Goal: Task Accomplishment & Management: Manage account settings

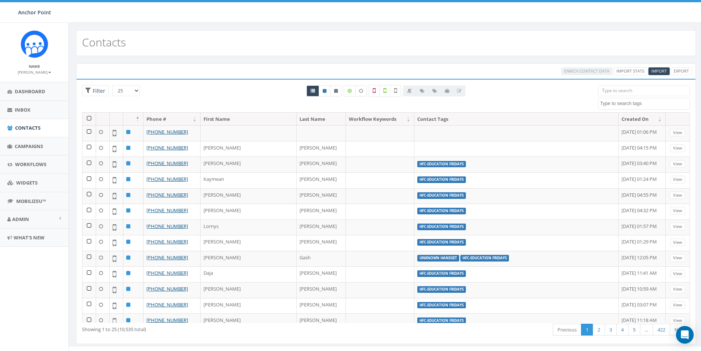
select select
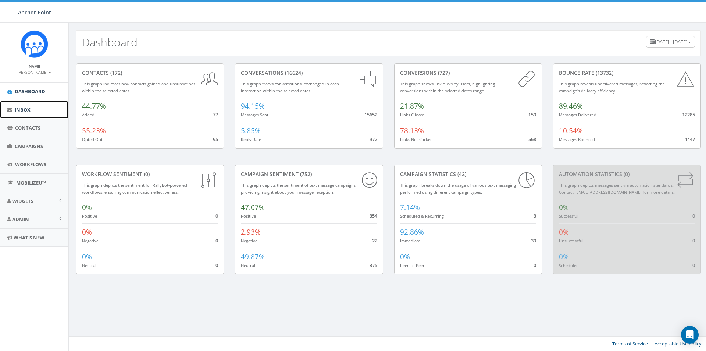
click at [11, 111] on icon at bounding box center [9, 109] width 5 height 5
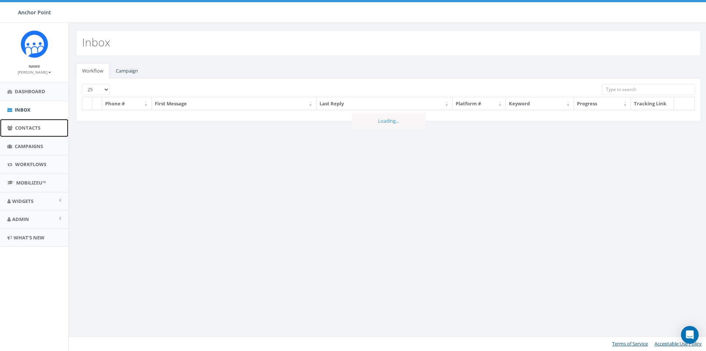
click at [20, 125] on span "Contacts" at bounding box center [27, 127] width 25 height 7
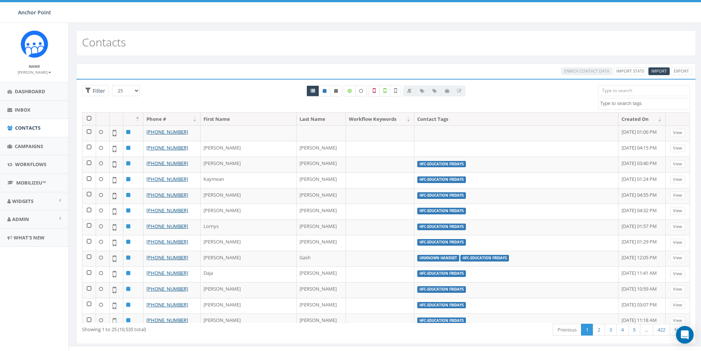
select select
click at [118, 16] on div "Anchor Point Anchor Point Profile Sign Out 3.29 % of Available Amount Used You …" at bounding box center [350, 11] width 701 height 23
click at [661, 72] on span "Import" at bounding box center [658, 71] width 15 height 6
select select
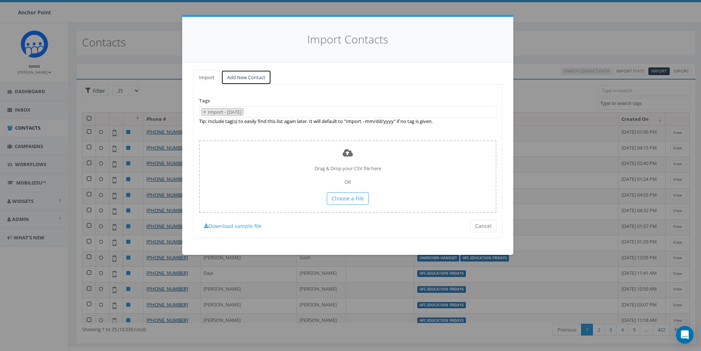
click at [232, 75] on link "Add New Contact" at bounding box center [246, 77] width 50 height 15
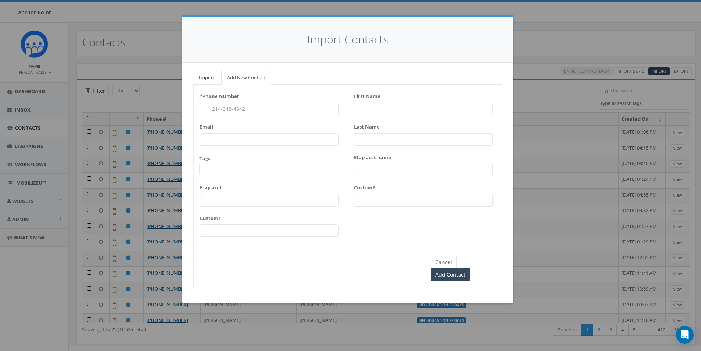
click at [283, 107] on input "* Phone Number" at bounding box center [269, 109] width 139 height 13
type input "956-332-9833"
click at [366, 110] on input "First Name" at bounding box center [423, 109] width 139 height 13
type input "[PERSON_NAME]"
click at [369, 135] on input "Last Name" at bounding box center [423, 139] width 139 height 13
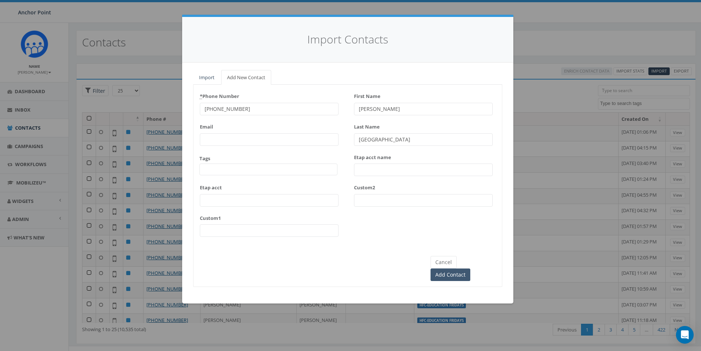
type input "[GEOGRAPHIC_DATA]"
click at [469, 268] on input "Add Contact" at bounding box center [450, 274] width 40 height 13
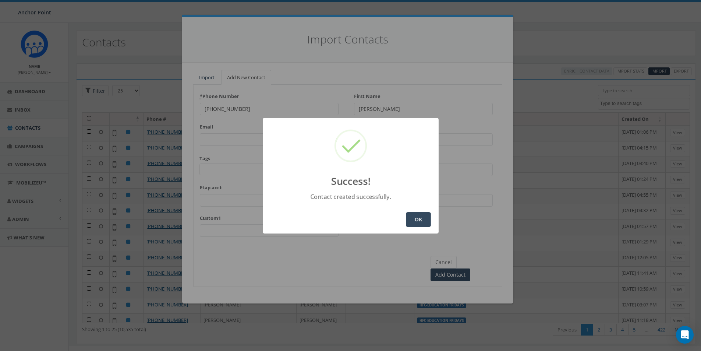
click at [415, 219] on button "OK" at bounding box center [418, 219] width 25 height 15
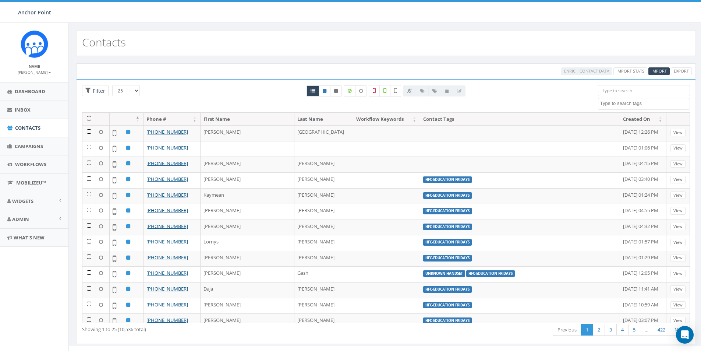
select select
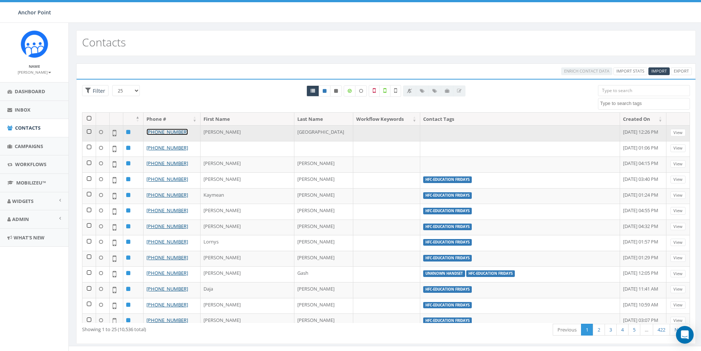
click at [156, 131] on link "+1 956-332-9833" at bounding box center [167, 131] width 42 height 7
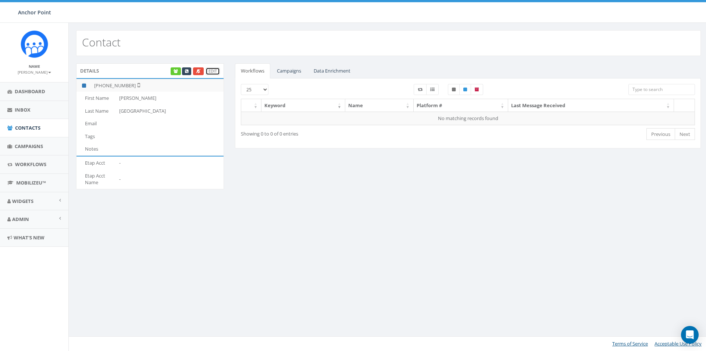
click at [217, 70] on link "Edit" at bounding box center [213, 71] width 14 height 8
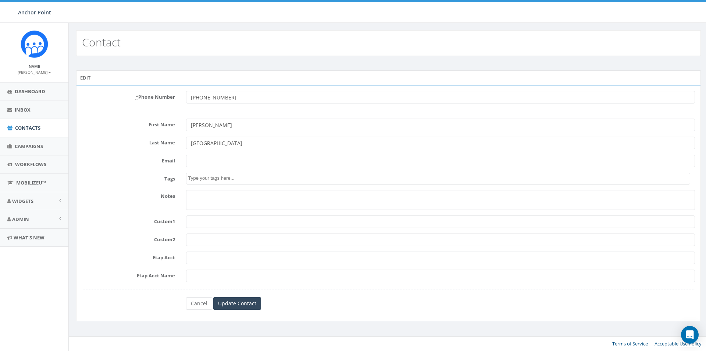
click at [237, 178] on textarea "Search" at bounding box center [439, 178] width 502 height 7
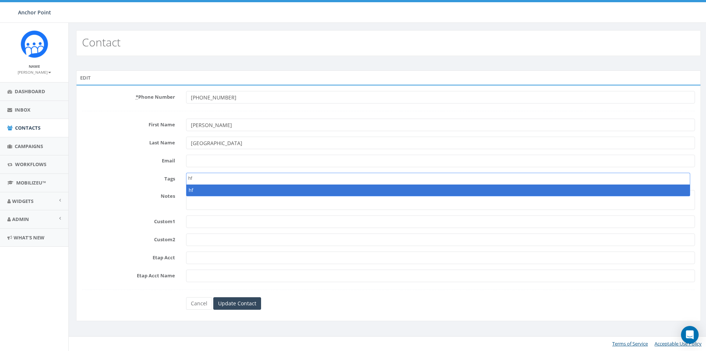
type textarea "h"
type textarea "e"
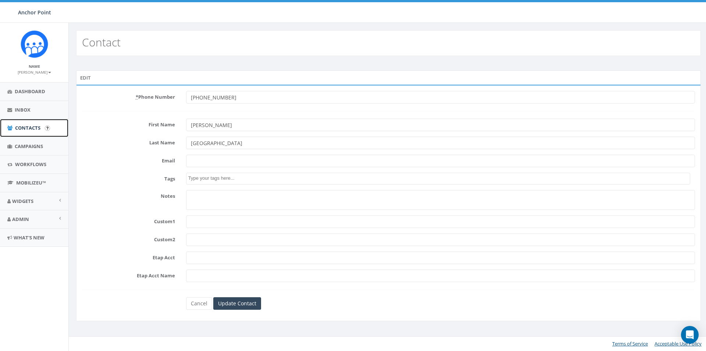
click at [25, 127] on span "Contacts" at bounding box center [27, 127] width 25 height 7
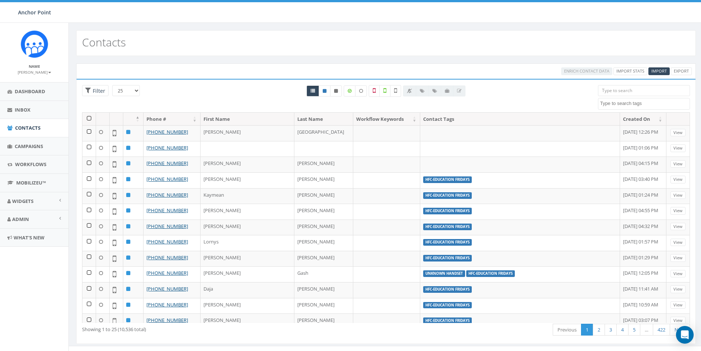
select select
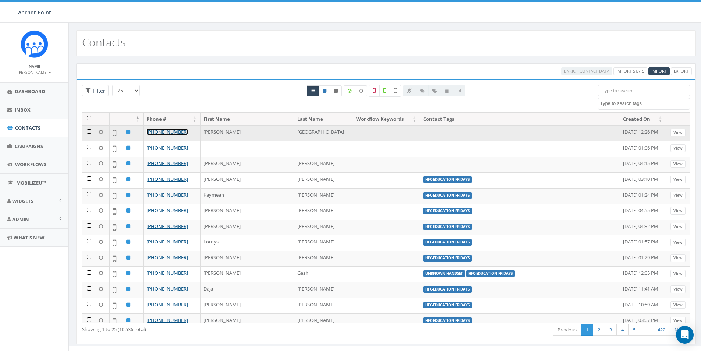
click at [165, 134] on link "[PHONE_NUMBER]" at bounding box center [167, 131] width 42 height 7
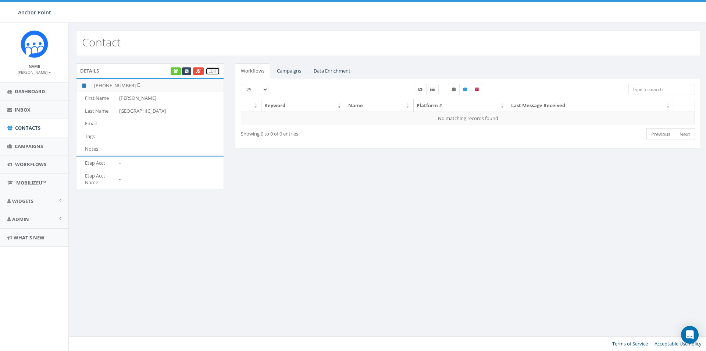
click at [213, 74] on link "Edit" at bounding box center [213, 71] width 14 height 8
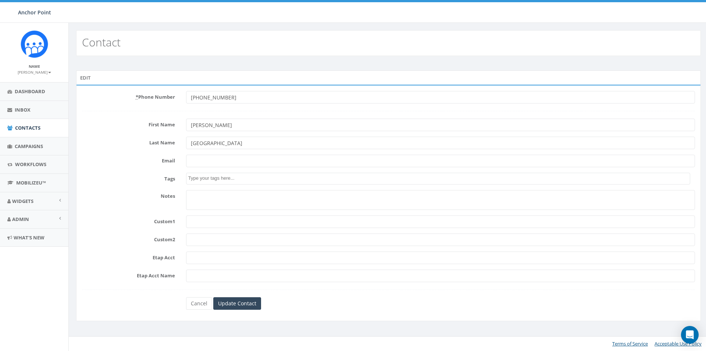
click at [210, 181] on textarea "Search" at bounding box center [439, 178] width 502 height 7
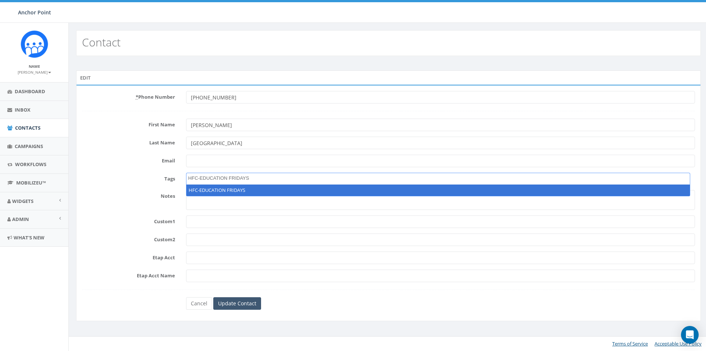
type textarea "HFC-EDUCATION FRIDAYS"
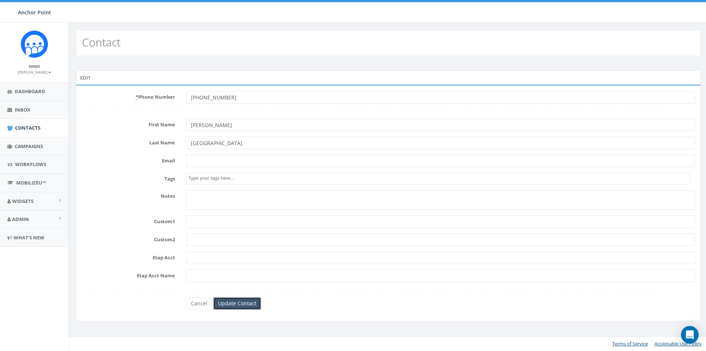
click at [245, 301] on input "Update Contact" at bounding box center [237, 303] width 48 height 13
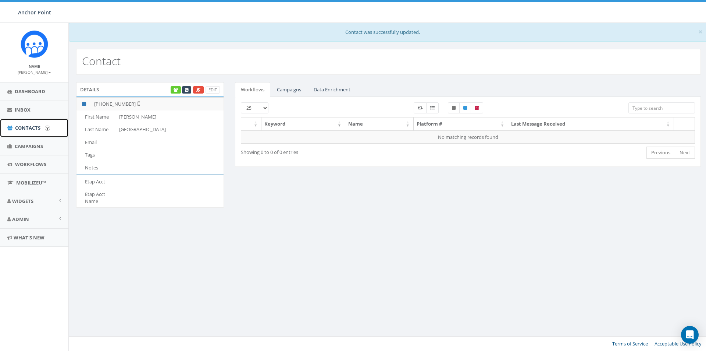
click at [23, 129] on span "Contacts" at bounding box center [27, 127] width 25 height 7
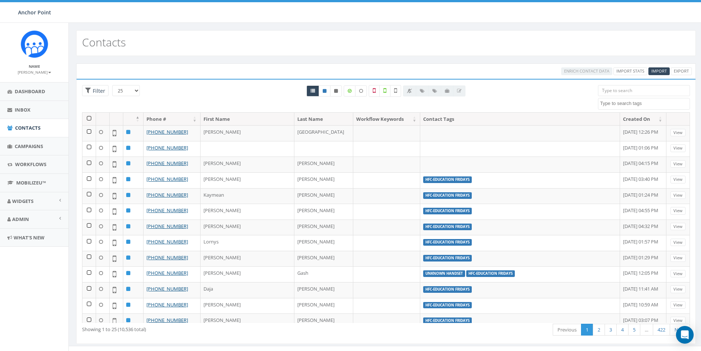
select select
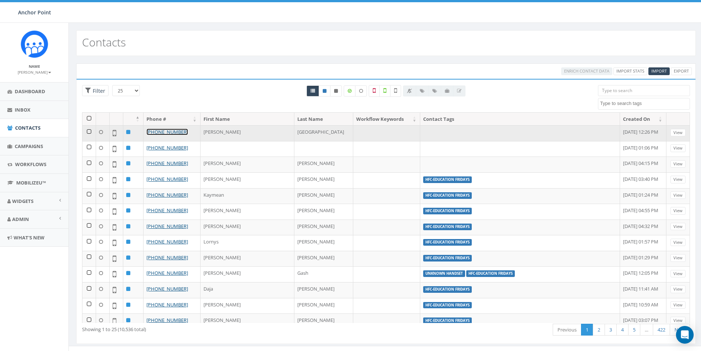
click at [168, 132] on link "[PHONE_NUMBER]" at bounding box center [167, 131] width 42 height 7
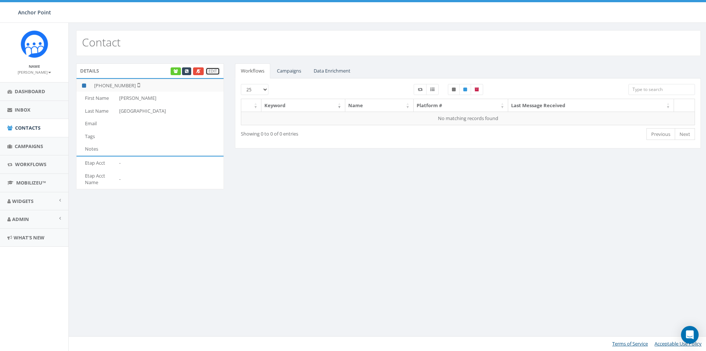
click at [214, 69] on link "Edit" at bounding box center [213, 71] width 14 height 8
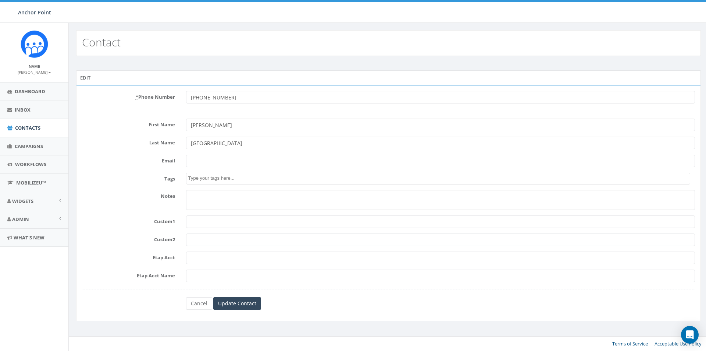
click at [212, 181] on textarea "Search" at bounding box center [439, 178] width 502 height 7
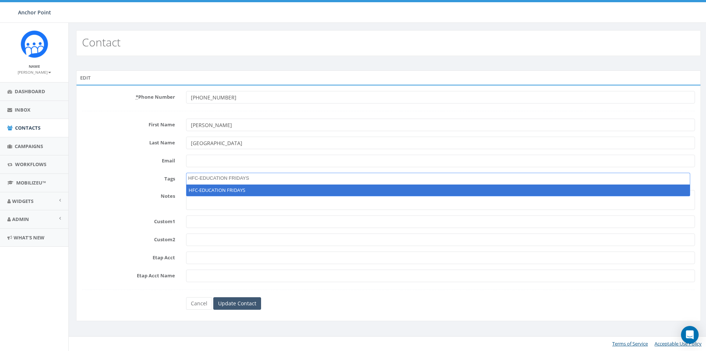
type textarea "HFC-EDUCATION FRIDAYS"
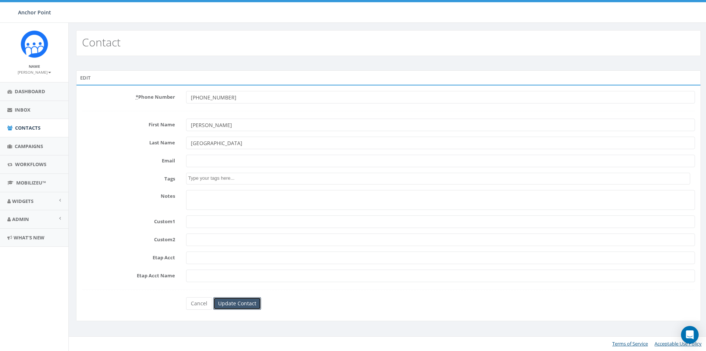
click at [227, 302] on input "Update Contact" at bounding box center [237, 303] width 48 height 13
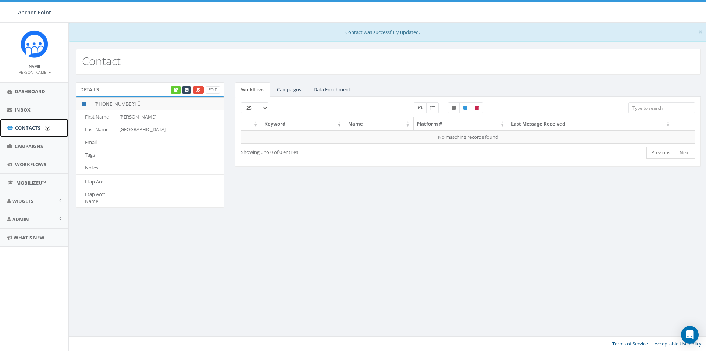
click at [27, 128] on span "Contacts" at bounding box center [27, 127] width 25 height 7
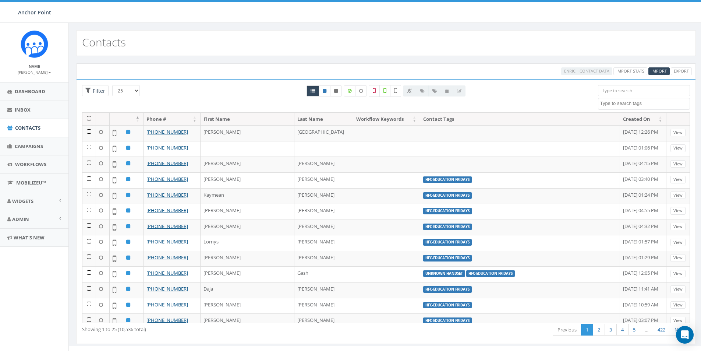
select select
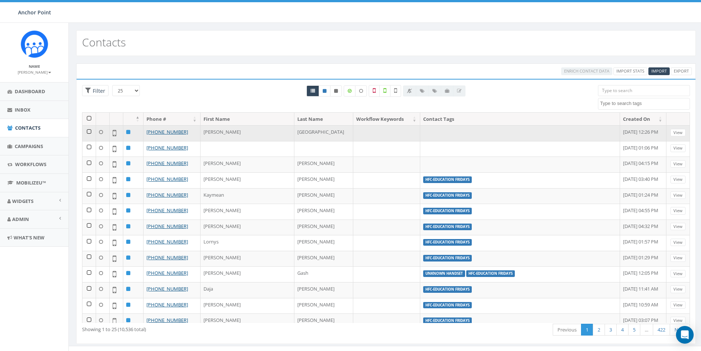
click at [116, 135] on icon at bounding box center [115, 132] width 4 height 9
click at [103, 132] on td at bounding box center [103, 133] width 14 height 16
click at [101, 132] on icon at bounding box center [101, 131] width 4 height 5
click at [89, 132] on td at bounding box center [89, 133] width 14 height 16
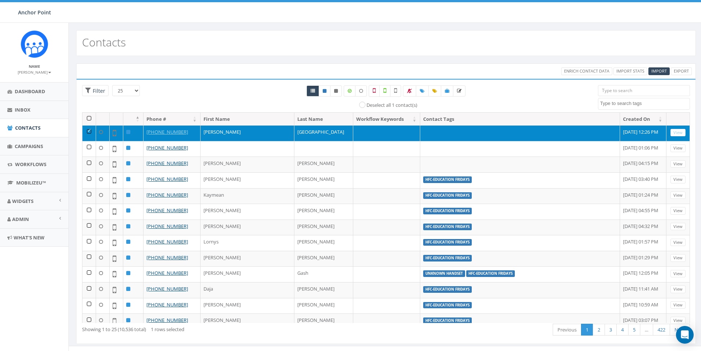
drag, startPoint x: 406, startPoint y: 134, endPoint x: 314, endPoint y: 136, distance: 92.0
click at [353, 136] on td at bounding box center [386, 133] width 67 height 16
click at [420, 135] on td at bounding box center [520, 133] width 200 height 16
click at [91, 131] on td at bounding box center [89, 133] width 14 height 16
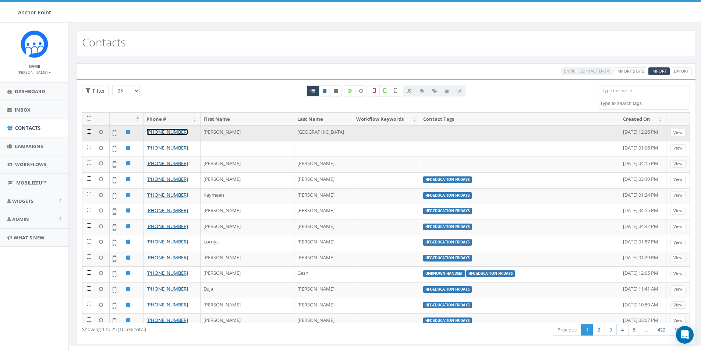
click at [170, 133] on link "[PHONE_NUMBER]" at bounding box center [167, 131] width 42 height 7
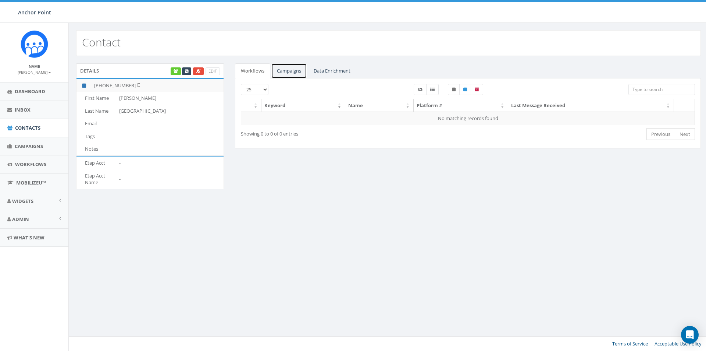
click at [293, 74] on link "Campaigns" at bounding box center [289, 70] width 36 height 15
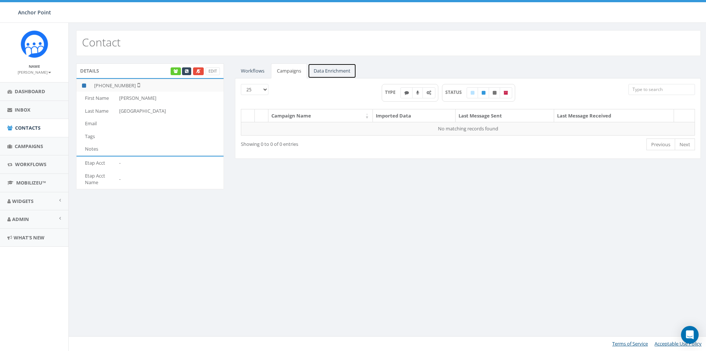
click at [322, 72] on link "Data Enrichment" at bounding box center [332, 70] width 49 height 15
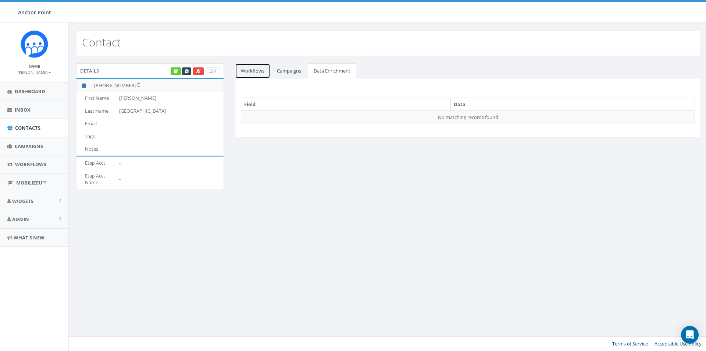
click at [246, 73] on link "Workflows" at bounding box center [252, 70] width 35 height 15
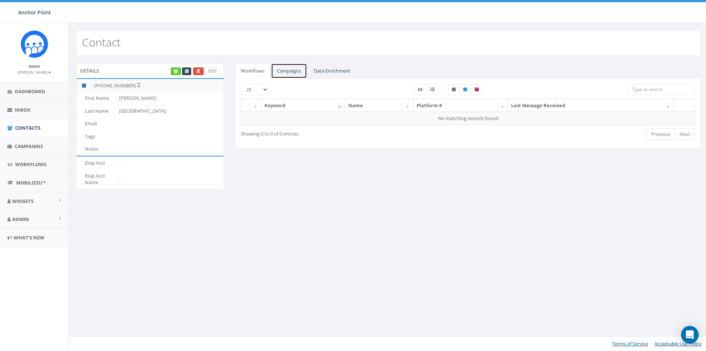
click at [291, 71] on link "Campaigns" at bounding box center [289, 70] width 36 height 15
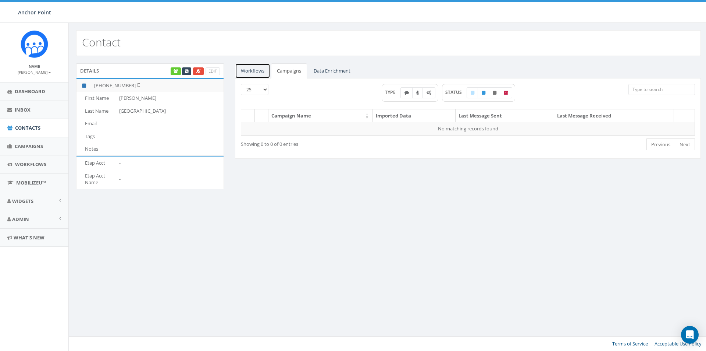
click at [256, 72] on link "Workflows" at bounding box center [252, 70] width 35 height 15
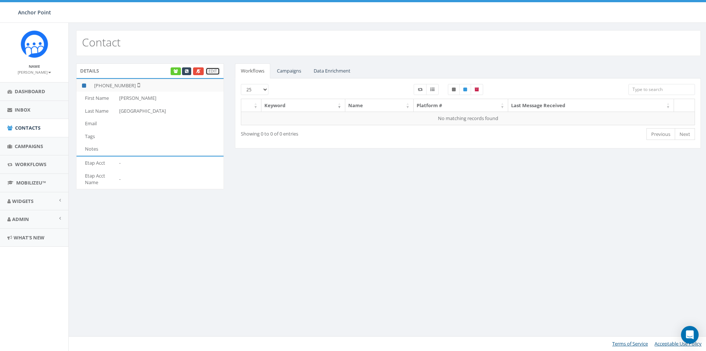
click at [212, 72] on link "Edit" at bounding box center [213, 71] width 14 height 8
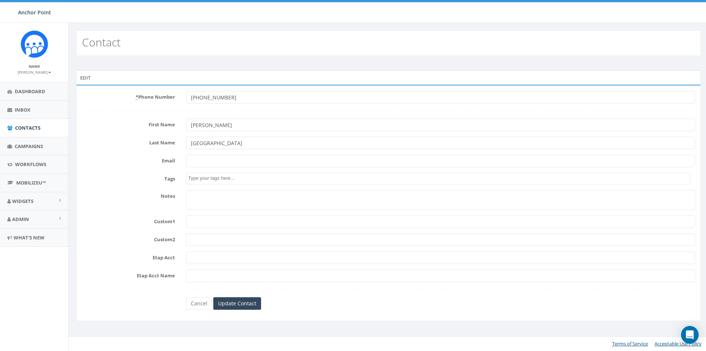
click at [218, 206] on textarea "Notes" at bounding box center [440, 200] width 509 height 20
click at [297, 248] on form "* Phone Number +19563329833 First Name Sara Last Name Lugo Email Tags Notes Cus…" at bounding box center [388, 200] width 613 height 219
click at [160, 324] on div "Edit * Phone Number +19563329833 First Name Sara Last Name Lugo Email Tags Note…" at bounding box center [389, 200] width 636 height 260
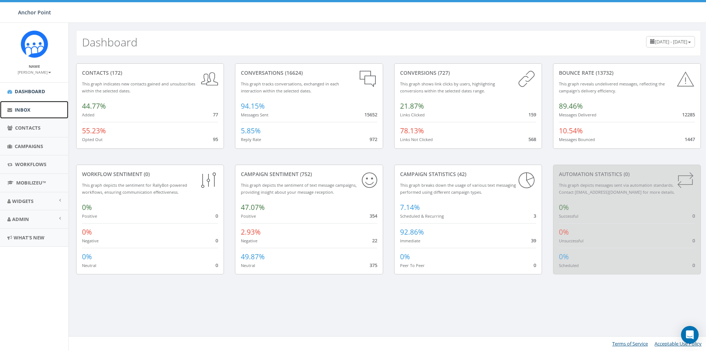
click at [18, 108] on span "Inbox" at bounding box center [23, 109] width 16 height 7
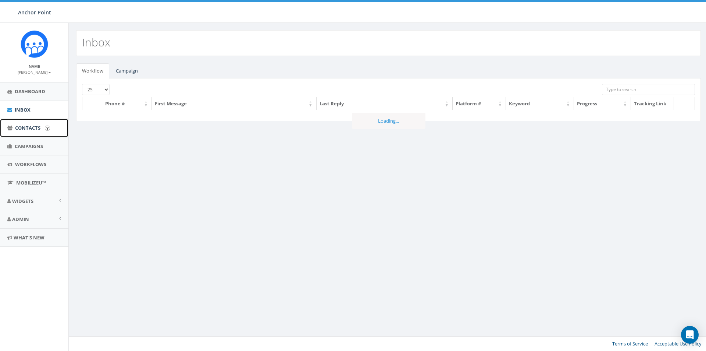
click at [23, 126] on span "Contacts" at bounding box center [27, 127] width 25 height 7
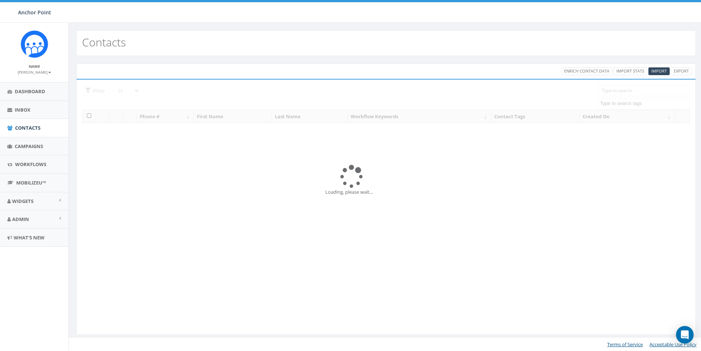
select select
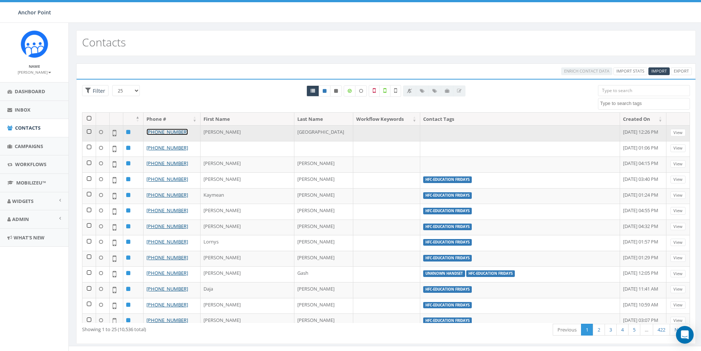
click at [160, 131] on link "[PHONE_NUMBER]" at bounding box center [167, 131] width 42 height 7
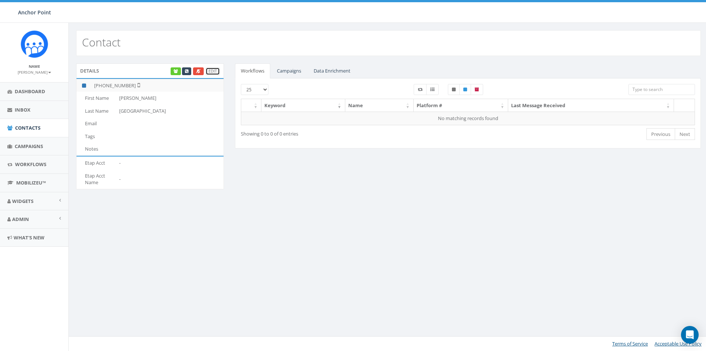
click at [212, 74] on link "Edit" at bounding box center [213, 71] width 14 height 8
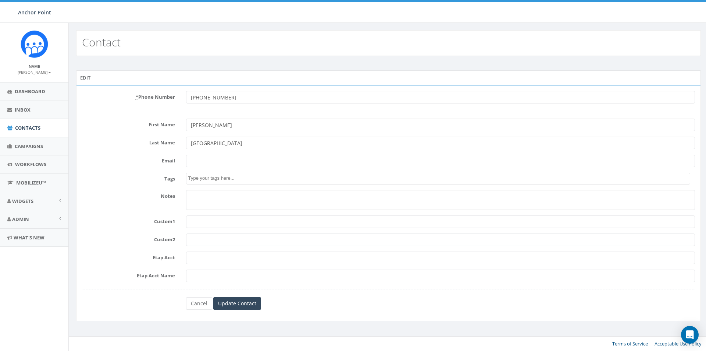
click at [210, 178] on textarea "Search" at bounding box center [439, 178] width 502 height 7
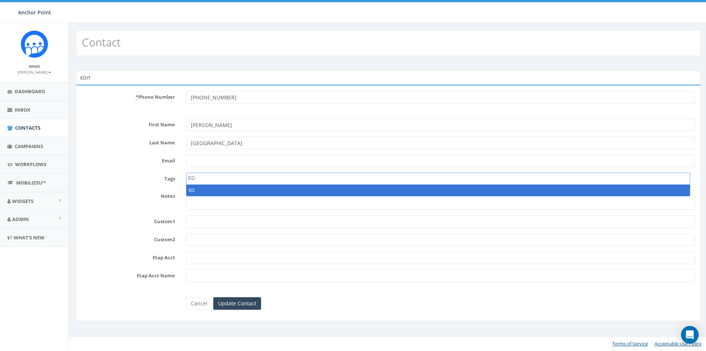
type textarea "ED"
select select "ED"
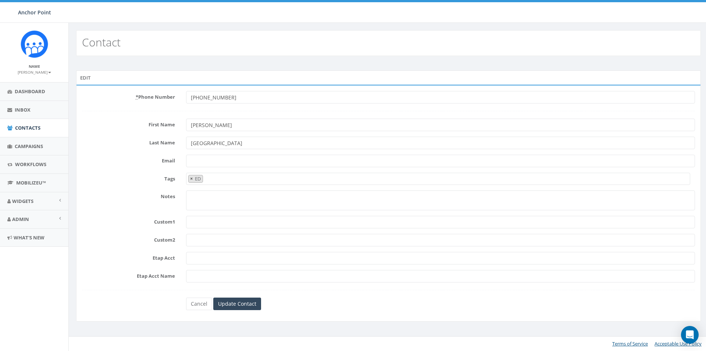
click at [192, 178] on span "×" at bounding box center [191, 178] width 3 height 7
select select
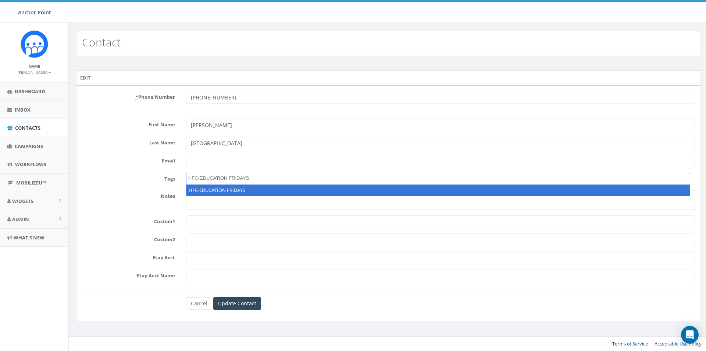
type textarea "HFC-EDUCATION FRIDAYS"
select select "HFC-EDUCATION FRIDAYS"
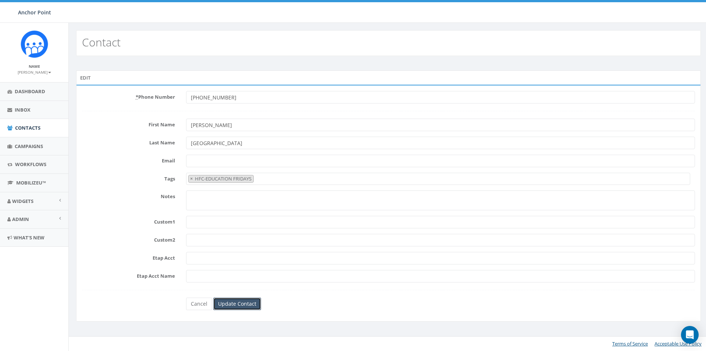
click at [232, 303] on input "Update Contact" at bounding box center [237, 303] width 48 height 13
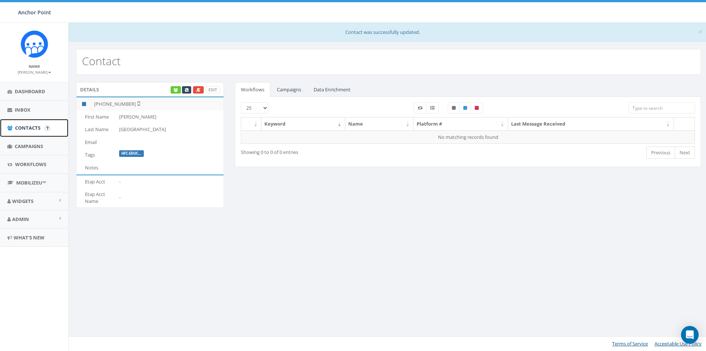
click at [22, 127] on span "Contacts" at bounding box center [27, 127] width 25 height 7
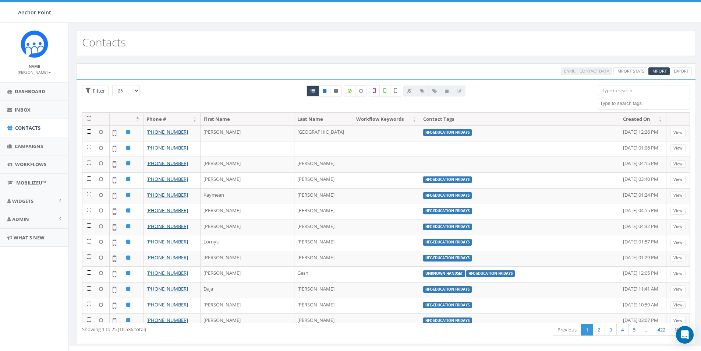
select select
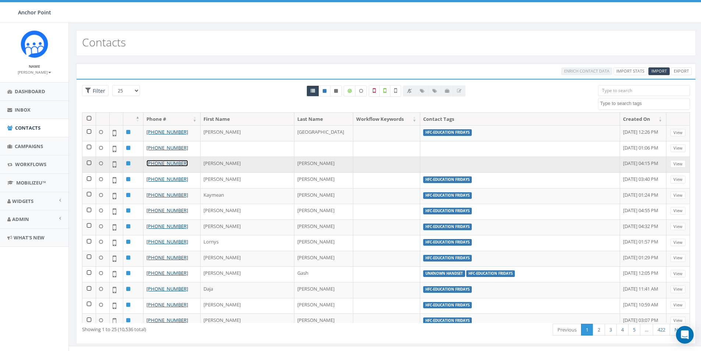
click at [157, 164] on link "+1 409-419-2507" at bounding box center [167, 163] width 42 height 7
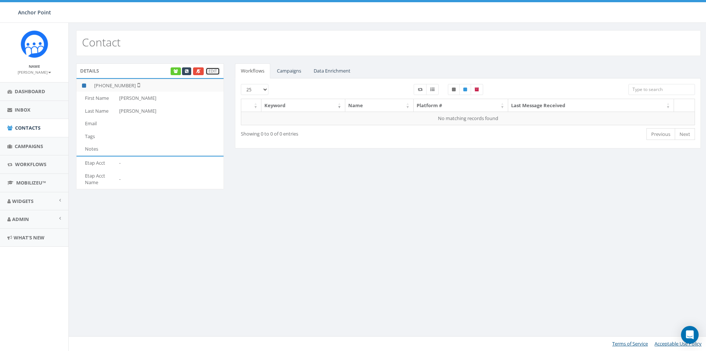
click at [214, 71] on link "Edit" at bounding box center [213, 71] width 14 height 8
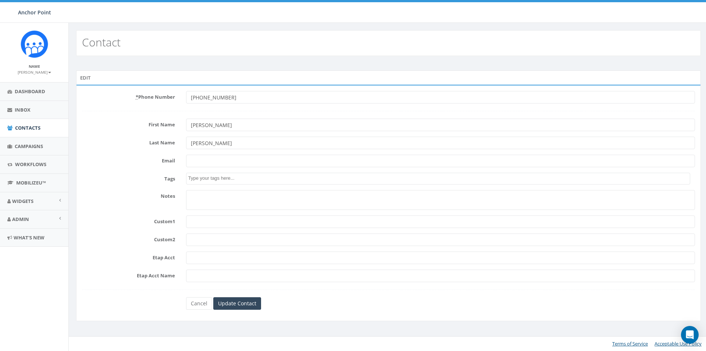
click at [215, 179] on textarea "Search" at bounding box center [439, 178] width 502 height 7
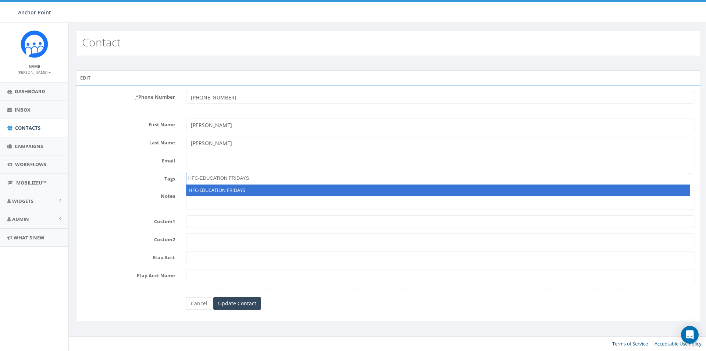
type textarea "HFC-EDUCATION FRIDAYS"
select select "HFC-EDUCATION FRIDAYS"
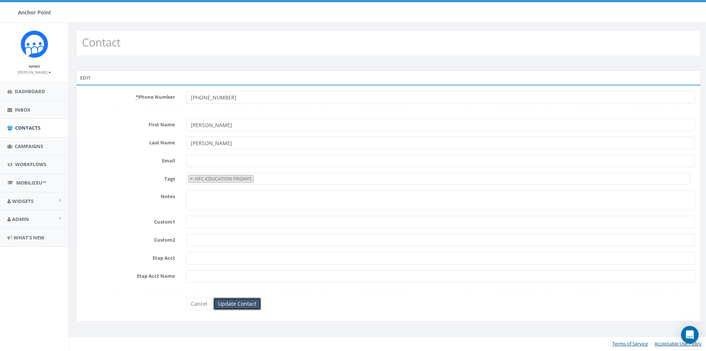
click at [233, 305] on input "Update Contact" at bounding box center [237, 303] width 48 height 13
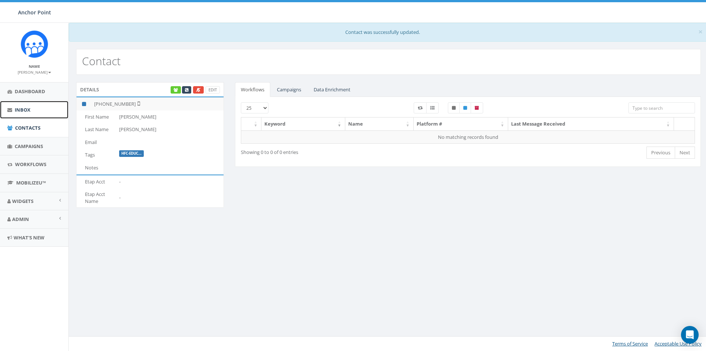
click at [26, 110] on span "Inbox" at bounding box center [23, 109] width 16 height 7
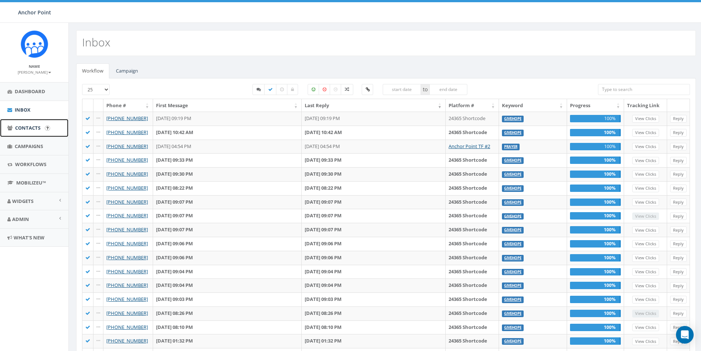
click at [19, 126] on span "Contacts" at bounding box center [27, 127] width 25 height 7
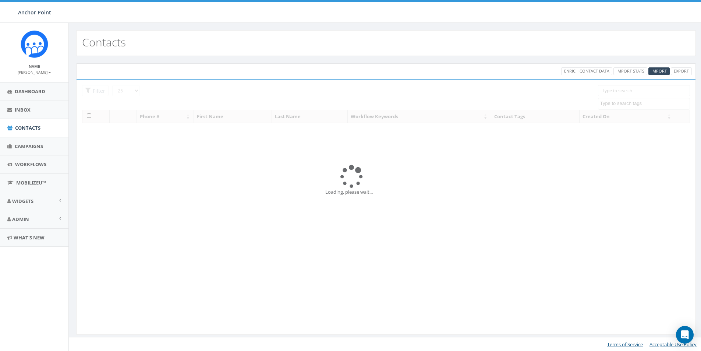
select select
